Goal: Check status

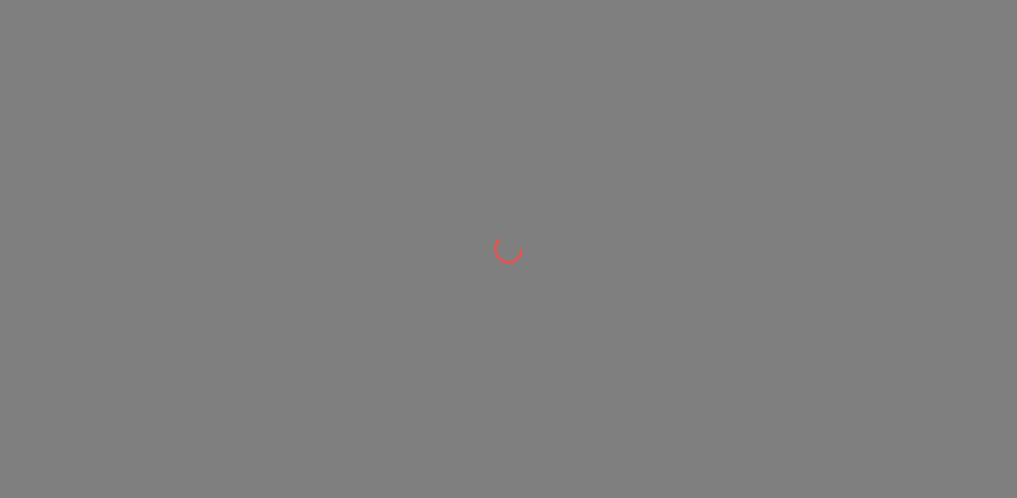
click at [282, 417] on div at bounding box center [508, 249] width 1017 height 498
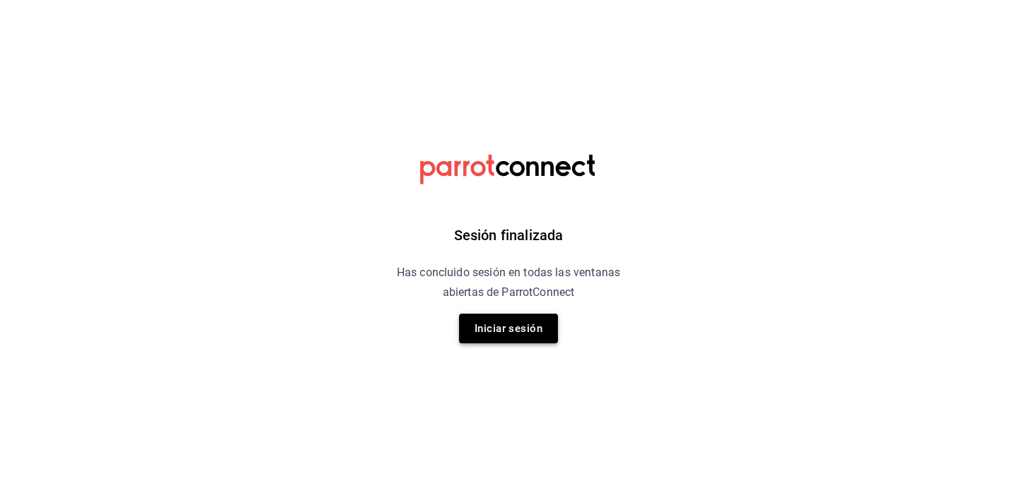
click at [505, 342] on button "Iniciar sesión" at bounding box center [508, 328] width 99 height 30
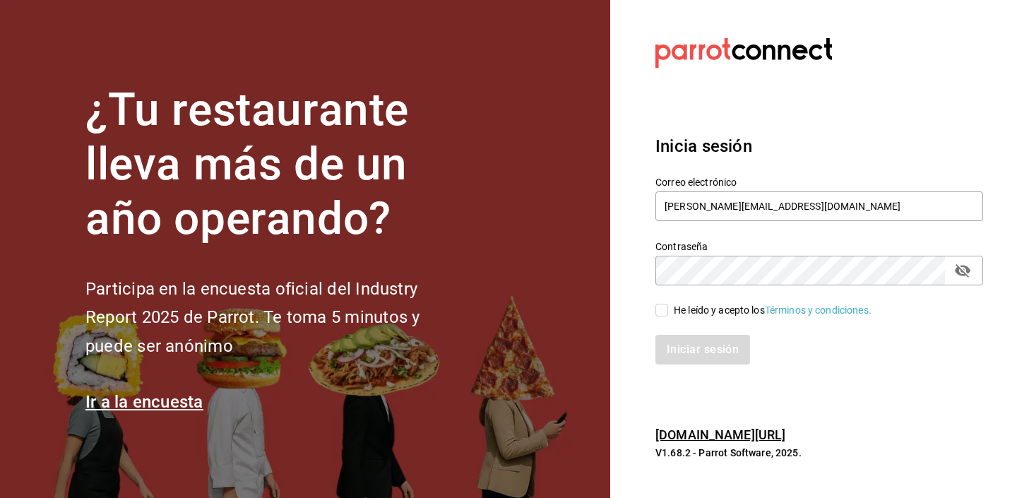
click at [660, 311] on input "He leído y acepto los Términos y condiciones." at bounding box center [661, 310] width 13 height 13
checkbox input "true"
click at [681, 346] on button "Iniciar sesión" at bounding box center [703, 350] width 96 height 30
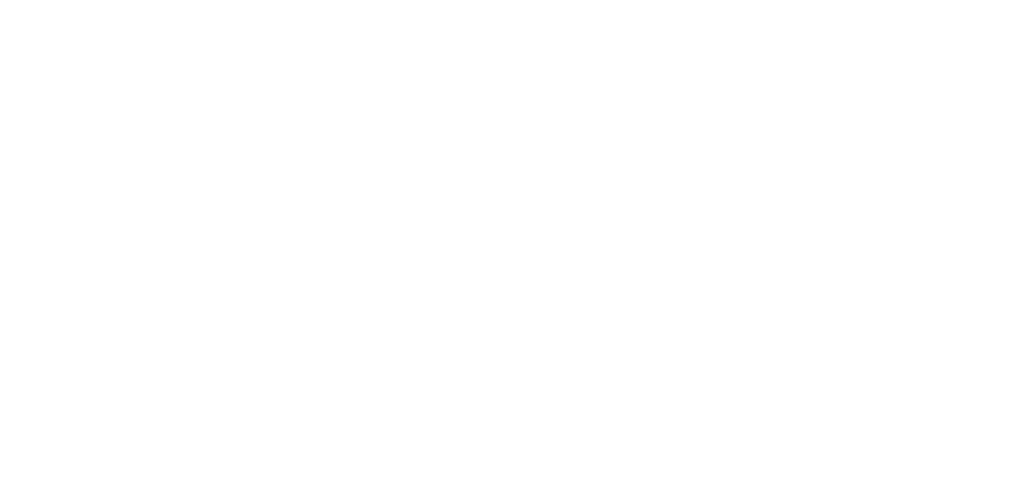
click at [215, 6] on html at bounding box center [508, 3] width 1017 height 6
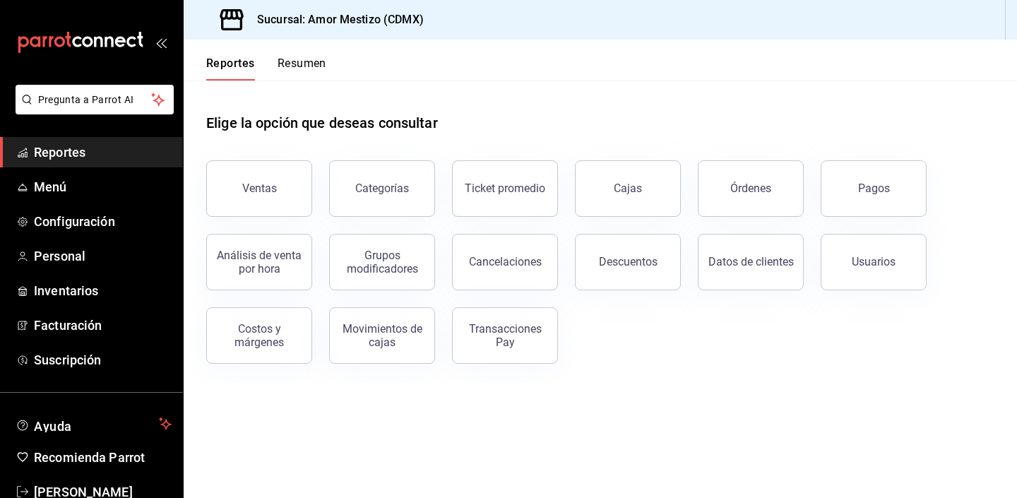
click at [282, 66] on button "Resumen" at bounding box center [301, 68] width 49 height 24
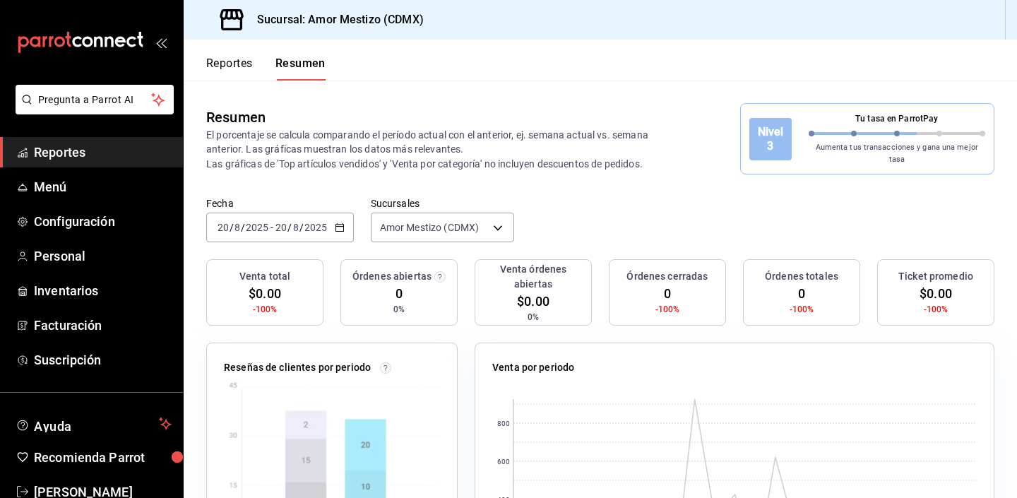
click at [343, 222] on div "2025-08-20 20 / 8 / 2025 - 2025-08-20 20 / 8 / 2025" at bounding box center [280, 227] width 148 height 30
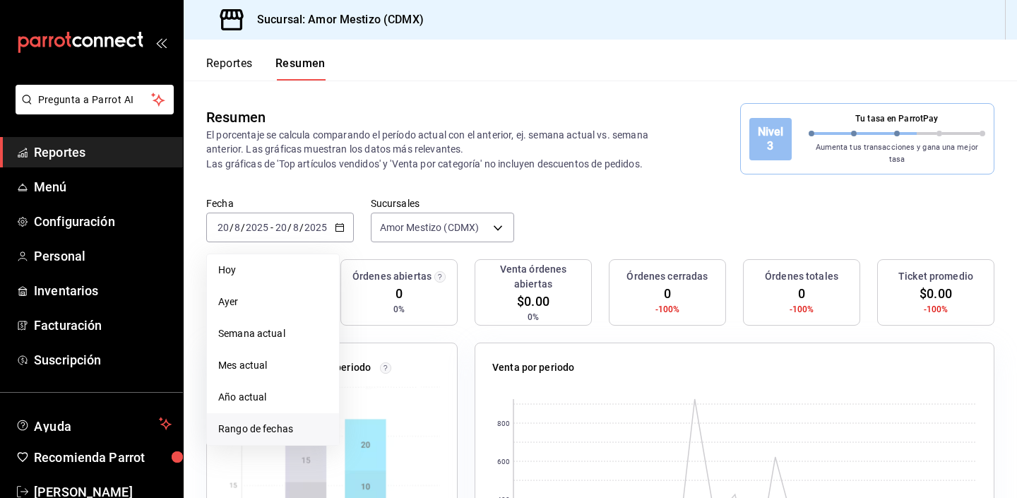
click at [280, 413] on li "Rango de fechas" at bounding box center [273, 429] width 132 height 32
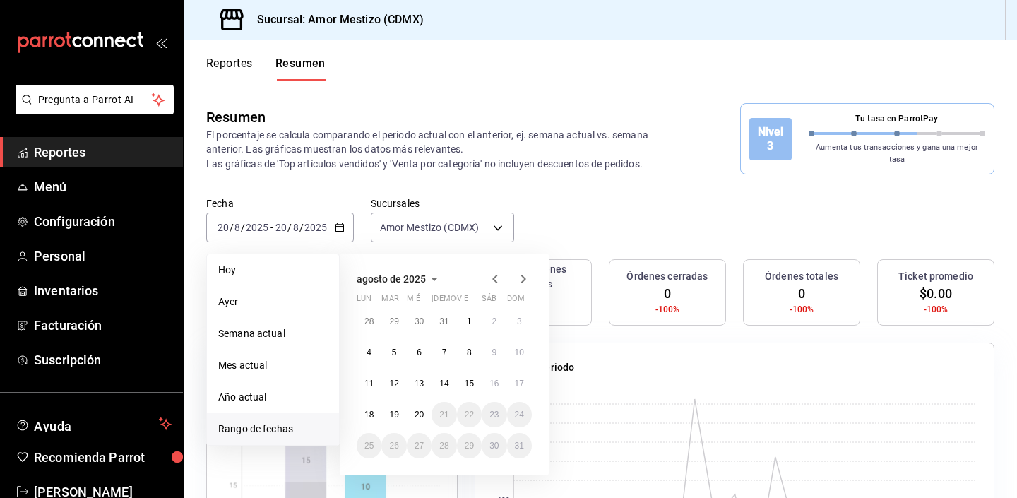
click at [538, 121] on div "Resumen" at bounding box center [436, 117] width 460 height 21
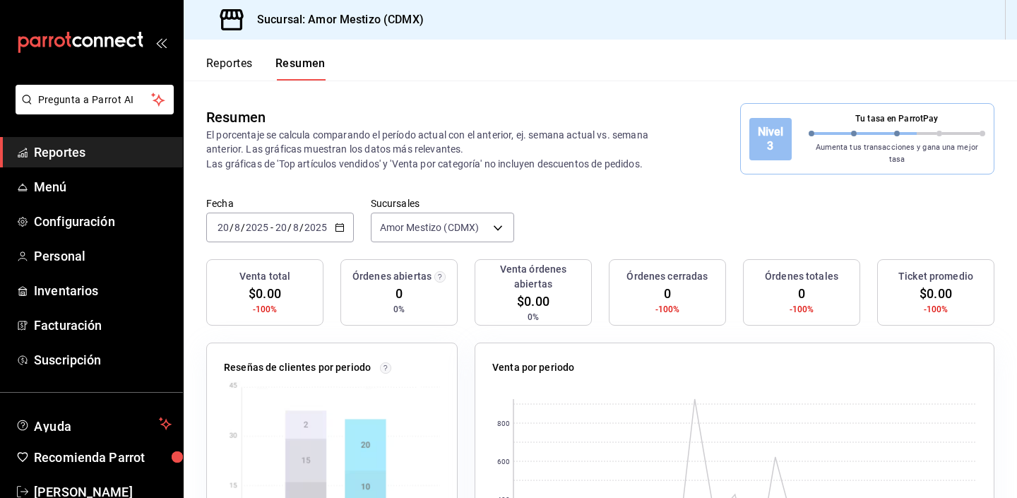
click at [337, 222] on icon "button" at bounding box center [340, 227] width 10 height 10
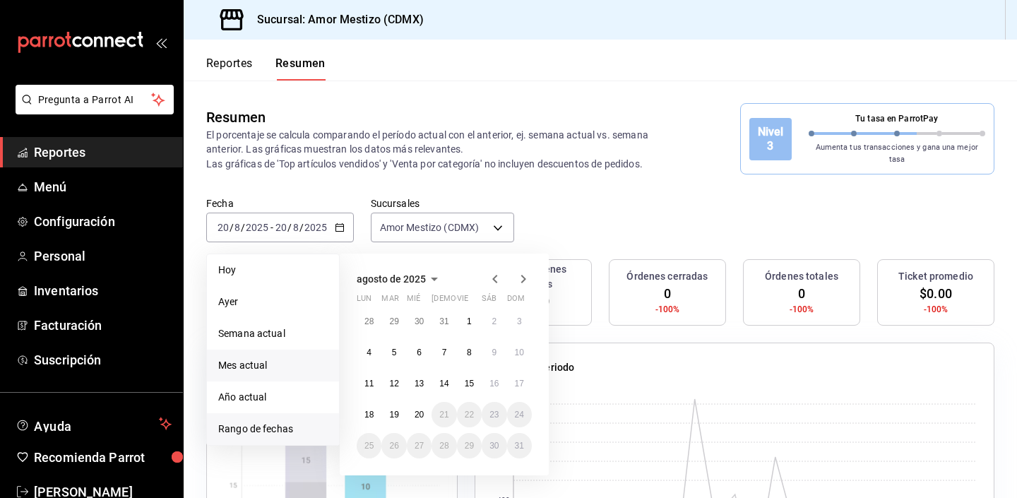
click at [244, 358] on span "Mes actual" at bounding box center [272, 365] width 109 height 15
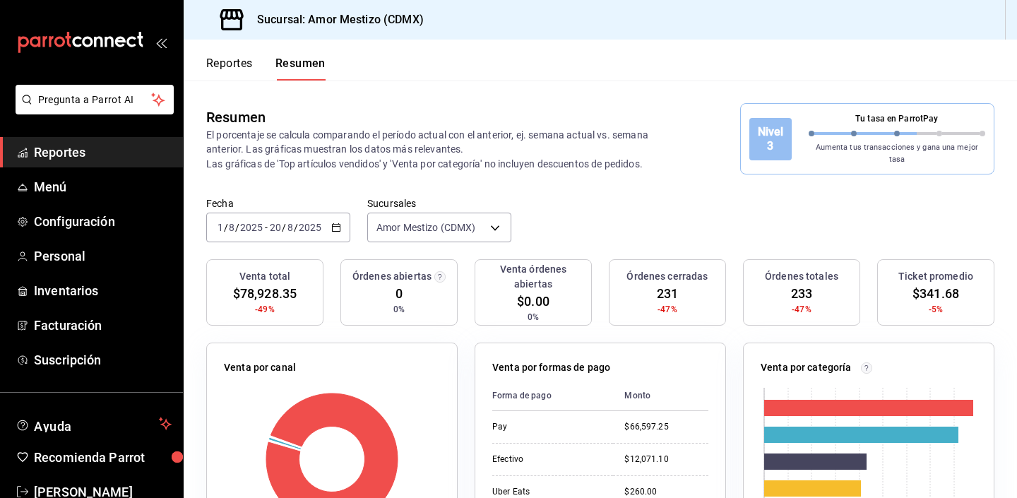
click at [546, 220] on div "Fecha 2025-08-01 1 / 8 / 2025 - 2025-08-20 20 / 8 / 2025 Sucursales Amor Mestiz…" at bounding box center [600, 228] width 833 height 62
